Goal: Task Accomplishment & Management: Use online tool/utility

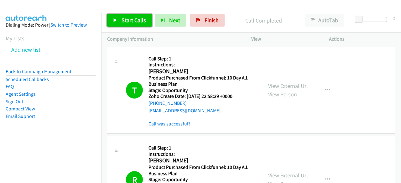
click at [127, 23] on span "Start Calls" at bounding box center [133, 20] width 24 height 7
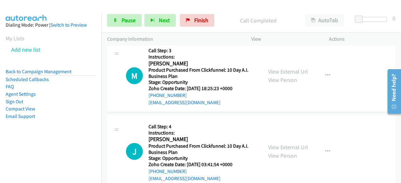
scroll to position [12193, 0]
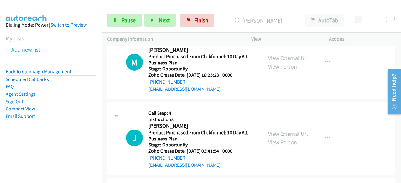
click at [28, 142] on aside "Dialing Mode: Power | Switch to Preview My Lists Add new list Back to Campaign …" at bounding box center [50, 81] width 101 height 136
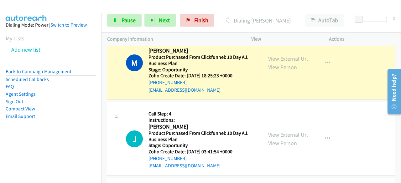
scroll to position [12272, 0]
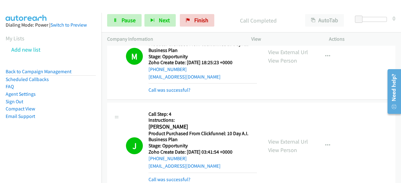
click at [28, 151] on nav "Dialing Mode: Power | Switch to Preview My Lists Add new list Back to Campaign …" at bounding box center [51, 104] width 102 height 183
click at [31, 140] on aside "Dialing Mode: Power | Switch to Preview My Lists Add new list Back to Campaign …" at bounding box center [50, 81] width 101 height 136
click at [29, 141] on aside "Dialing Mode: Power | Switch to Preview My Lists Add new list Back to Campaign …" at bounding box center [50, 81] width 101 height 136
click at [42, 141] on aside "Dialing Mode: Power | Switch to Preview My Lists Add new list Back to Campaign …" at bounding box center [50, 81] width 101 height 136
click at [26, 133] on aside "Dialing Mode: Power | Switch to Preview My Lists Add new list Back to Campaign …" at bounding box center [50, 81] width 101 height 136
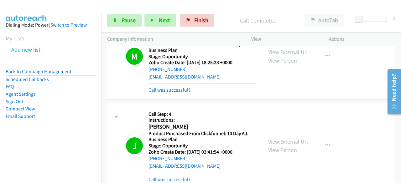
click at [33, 152] on nav "Dialing Mode: Power | Switch to Preview My Lists Add new list Back to Campaign …" at bounding box center [51, 104] width 102 height 183
click at [34, 137] on aside "Dialing Mode: Power | Switch to Preview My Lists Add new list Back to Campaign …" at bounding box center [50, 81] width 101 height 136
click at [34, 62] on aside "Dialing Mode: Power | Switch to Preview My Lists Add new list Back to Campaign …" at bounding box center [50, 81] width 101 height 136
click at [132, 21] on span "Pause" at bounding box center [128, 20] width 14 height 7
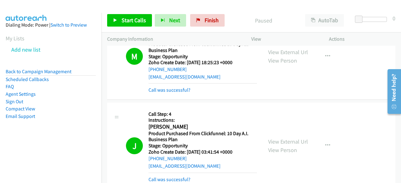
click at [21, 143] on aside "Dialing Mode: Power | Switch to Preview My Lists Add new list Back to Campaign …" at bounding box center [50, 81] width 101 height 136
click at [39, 144] on aside "Dialing Mode: Power | Switch to Preview My Lists Add new list Back to Campaign …" at bounding box center [50, 81] width 101 height 136
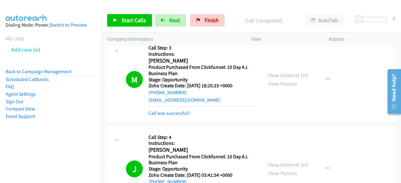
scroll to position [12197, 0]
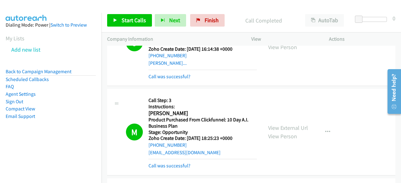
click at [22, 145] on aside "Dialing Mode: Power | Switch to Preview My Lists Add new list Back to Campaign …" at bounding box center [50, 81] width 101 height 136
